Goal: Task Accomplishment & Management: Use online tool/utility

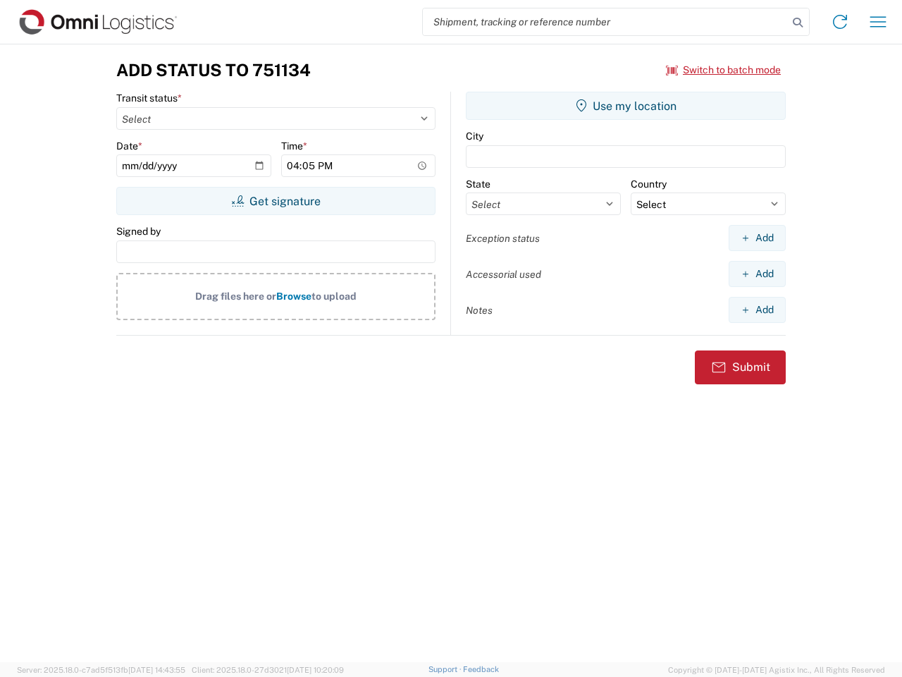
click at [605, 22] on input "search" at bounding box center [605, 21] width 365 height 27
click at [798, 23] on icon at bounding box center [798, 23] width 20 height 20
click at [840, 22] on icon at bounding box center [840, 22] width 23 height 23
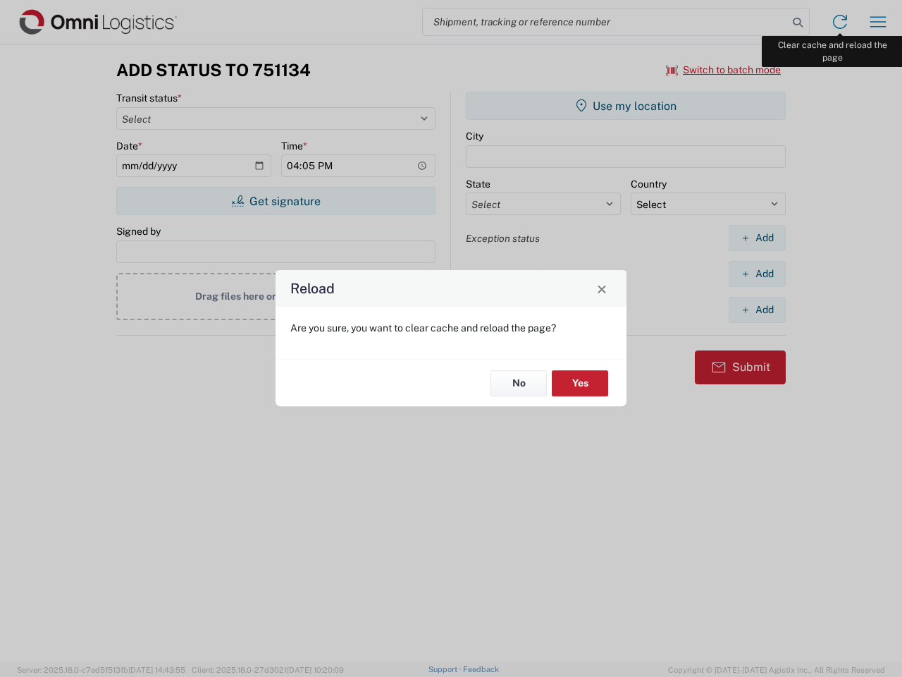
click at [878, 22] on div "Reload Are you sure, you want to clear cache and reload the page? No Yes" at bounding box center [451, 338] width 902 height 677
click at [724, 70] on div "Reload Are you sure, you want to clear cache and reload the page? No Yes" at bounding box center [451, 338] width 902 height 677
click at [276, 201] on div "Reload Are you sure, you want to clear cache and reload the page? No Yes" at bounding box center [451, 338] width 902 height 677
click at [626, 106] on div "Reload Are you sure, you want to clear cache and reload the page? No Yes" at bounding box center [451, 338] width 902 height 677
click at [757, 238] on div "Reload Are you sure, you want to clear cache and reload the page? No Yes" at bounding box center [451, 338] width 902 height 677
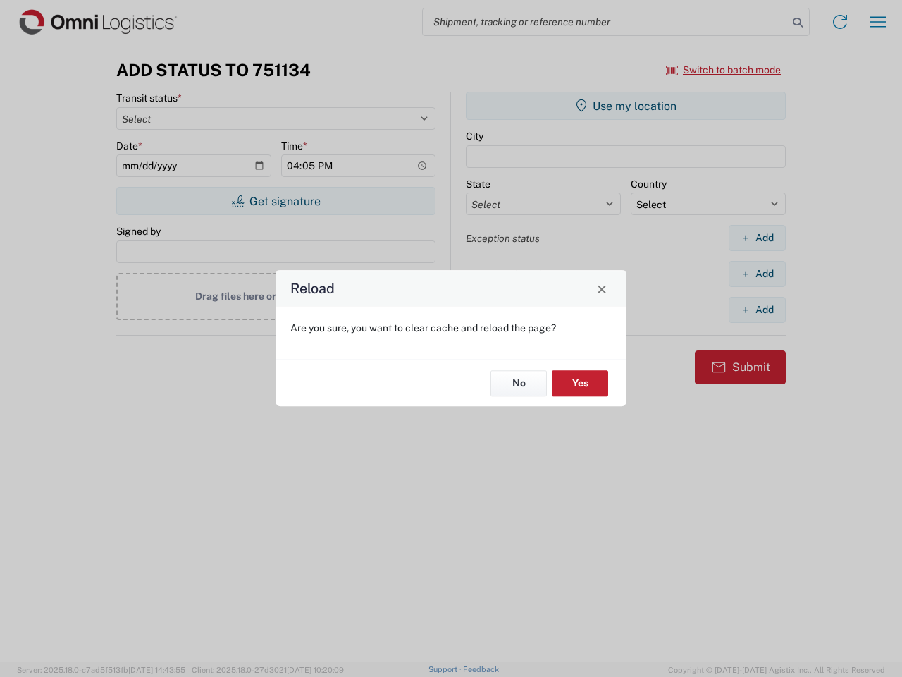
click at [757, 273] on div "Reload Are you sure, you want to clear cache and reload the page? No Yes" at bounding box center [451, 338] width 902 height 677
click at [757, 309] on div "Reload Are you sure, you want to clear cache and reload the page? No Yes" at bounding box center [451, 338] width 902 height 677
